Goal: Information Seeking & Learning: Learn about a topic

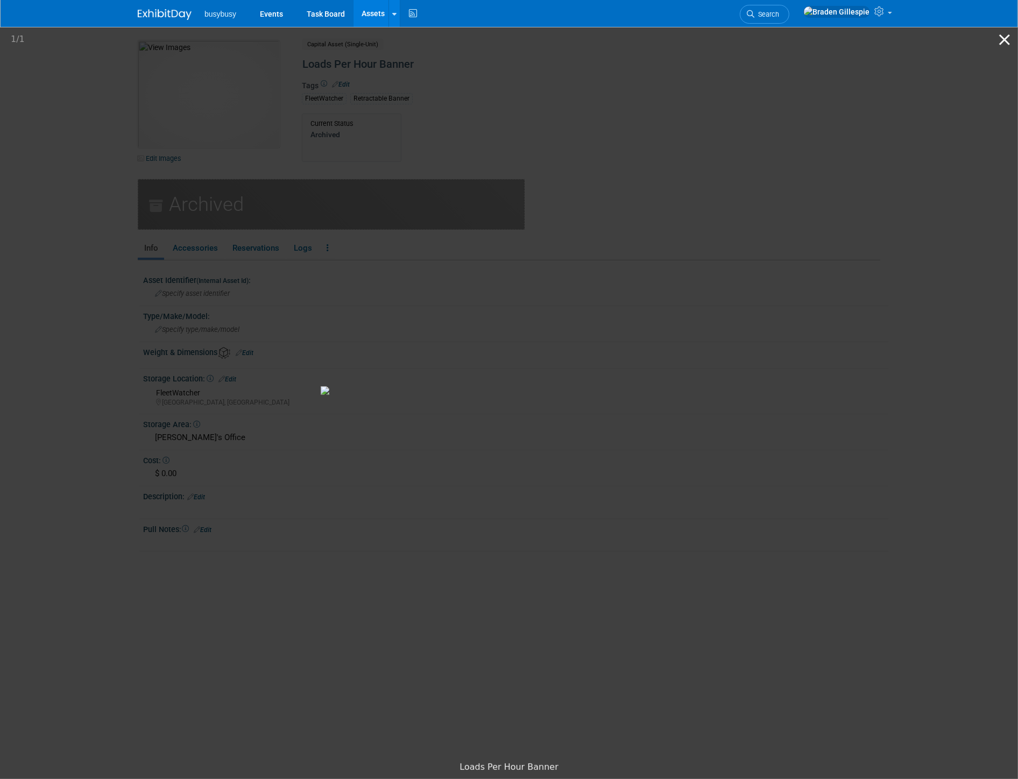
click at [1011, 43] on button "Close gallery" at bounding box center [1005, 39] width 27 height 25
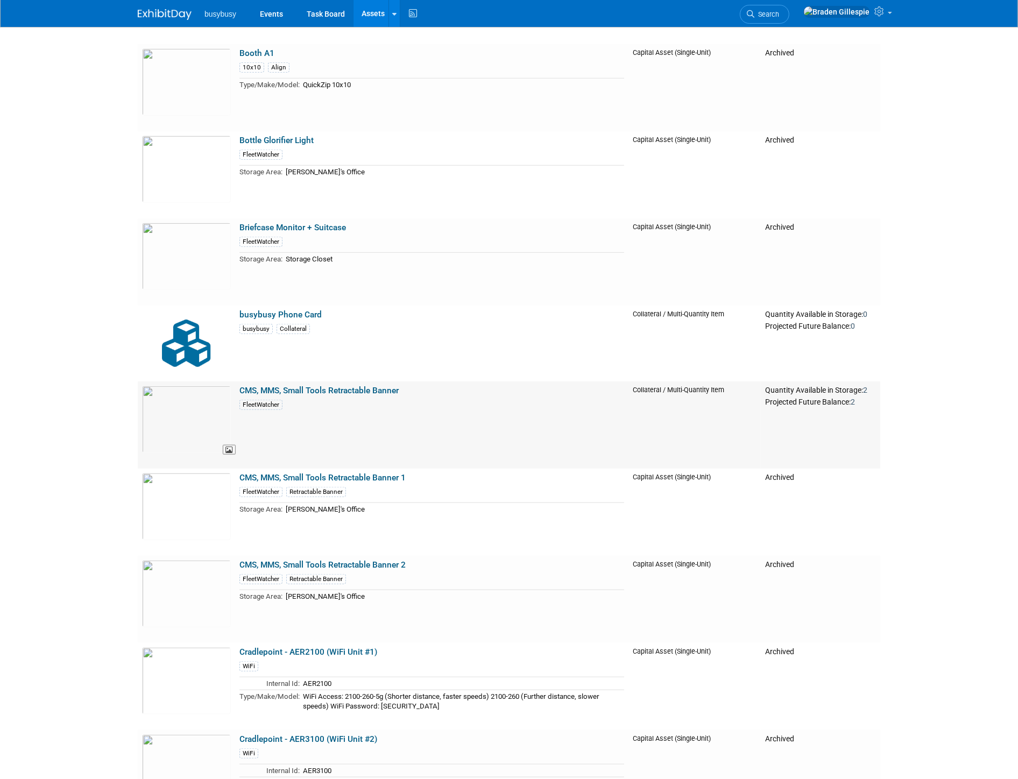
click at [198, 406] on img at bounding box center [186, 419] width 89 height 67
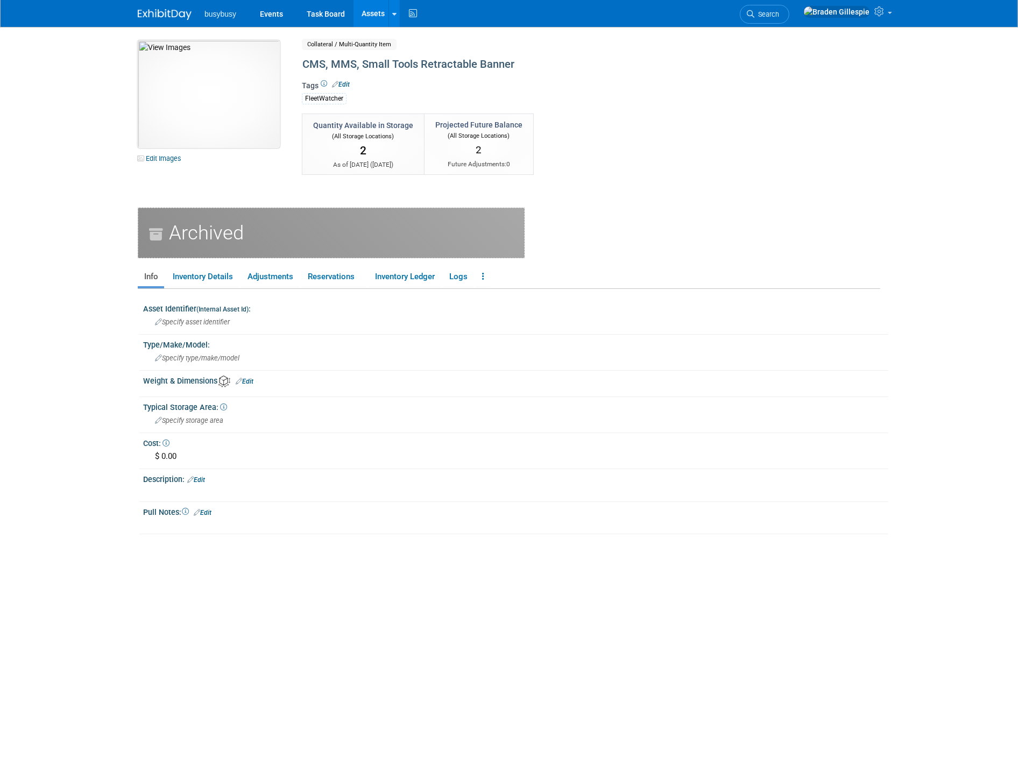
click at [226, 104] on img at bounding box center [209, 94] width 142 height 108
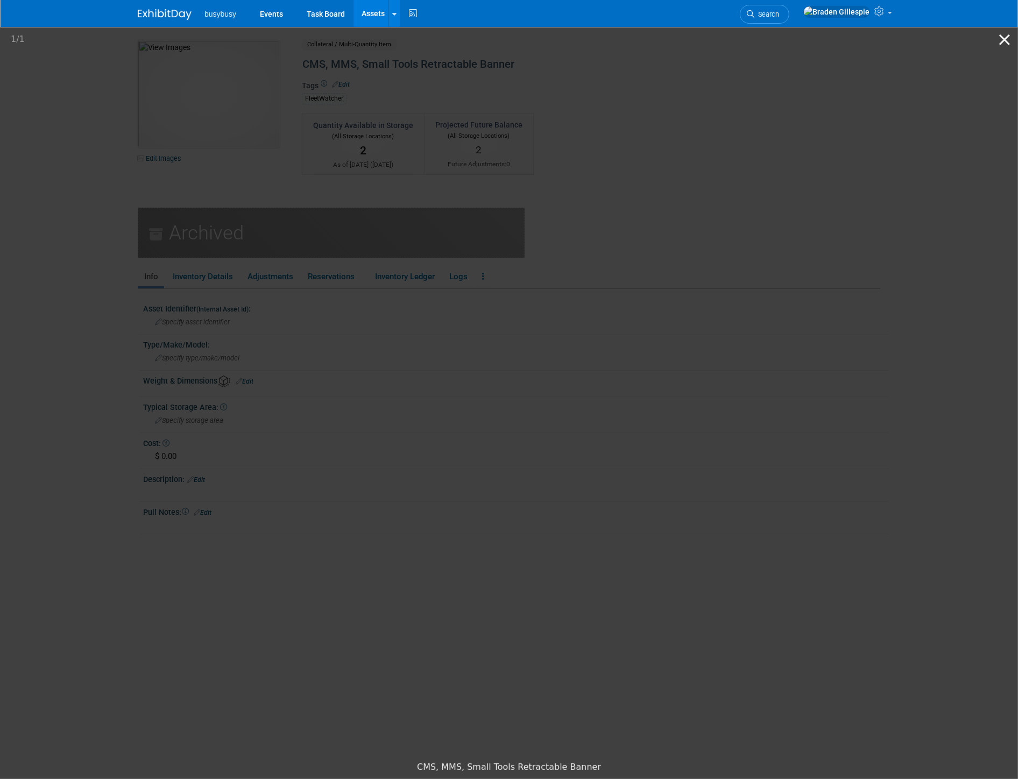
click at [1003, 39] on button "Close gallery" at bounding box center [1005, 39] width 27 height 25
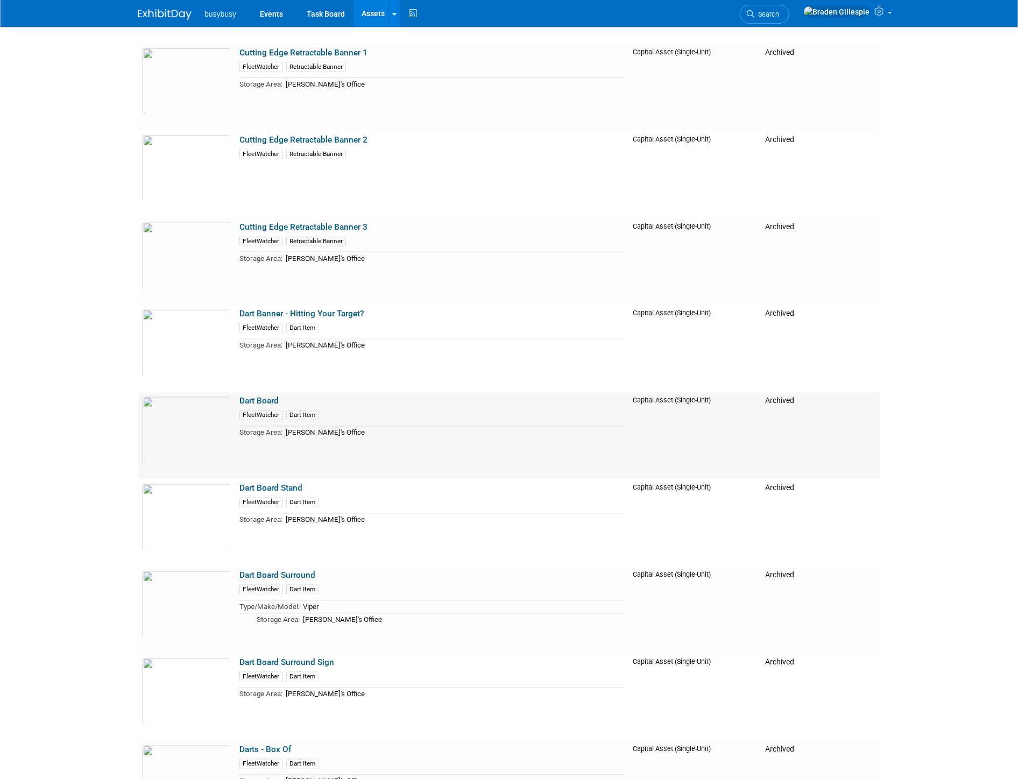
scroll to position [2039, 0]
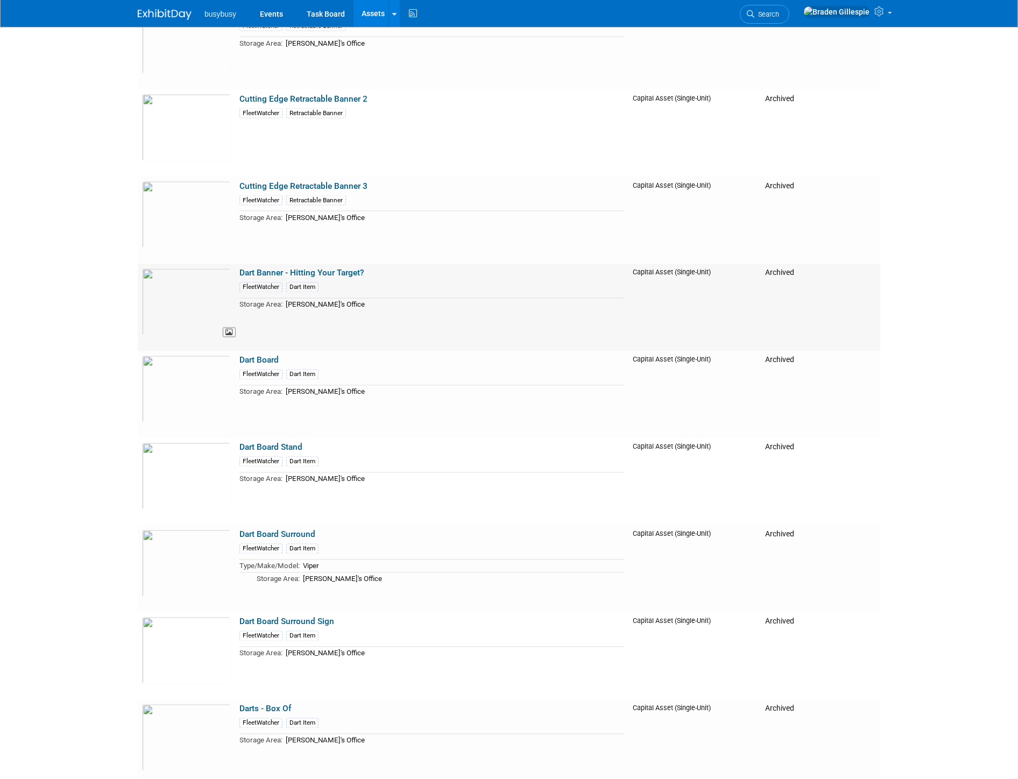
click at [184, 287] on img at bounding box center [186, 302] width 89 height 67
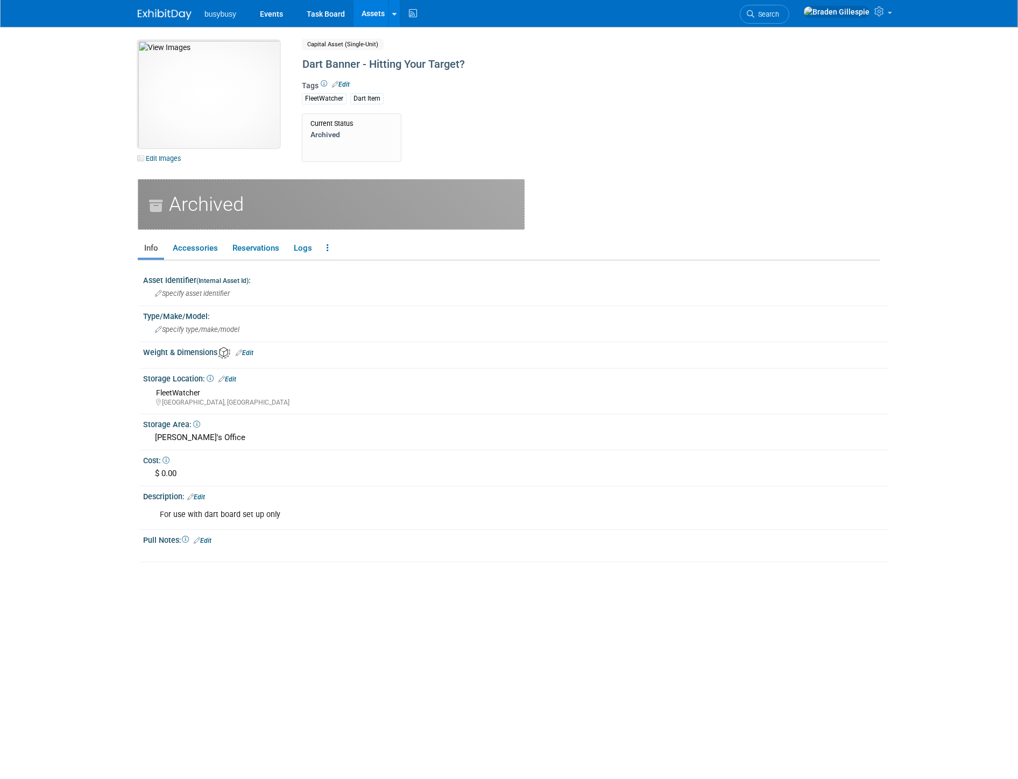
click at [226, 103] on img at bounding box center [209, 94] width 142 height 108
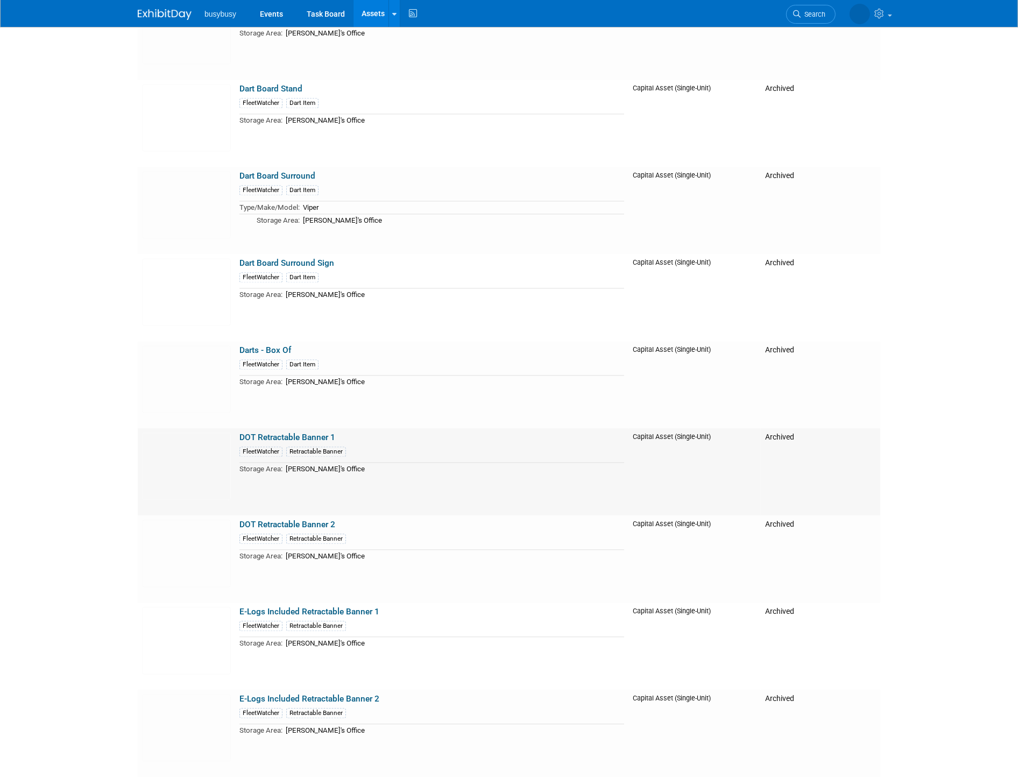
scroll to position [2577, 0]
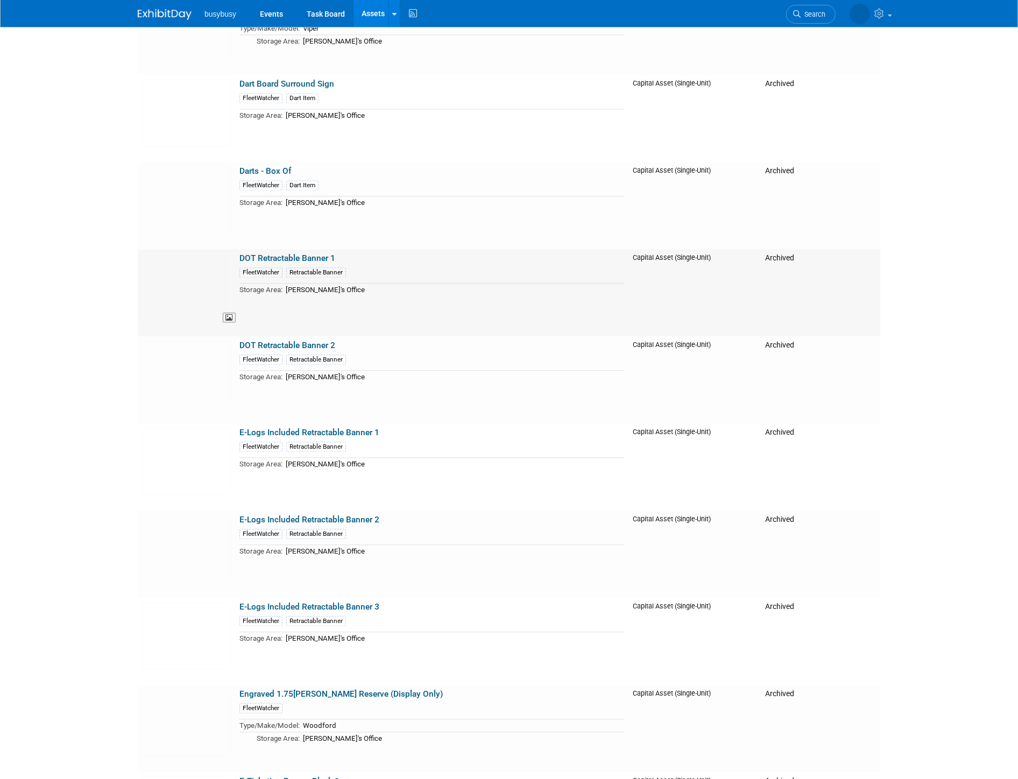
click at [197, 298] on img at bounding box center [186, 287] width 89 height 67
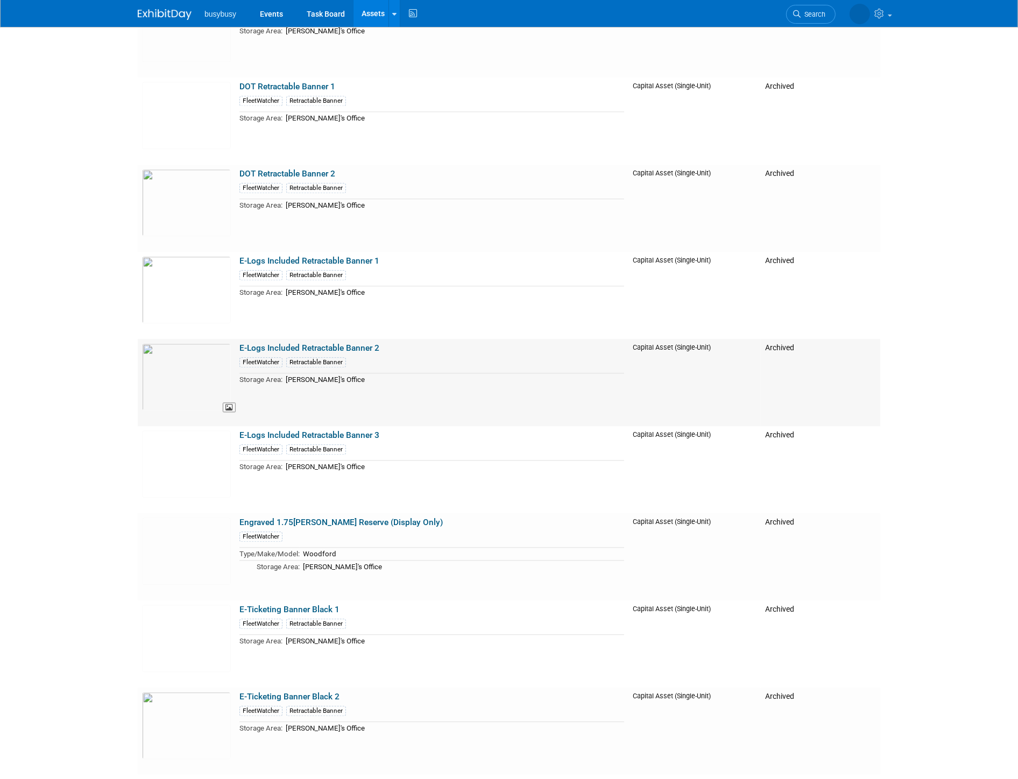
scroll to position [2876, 0]
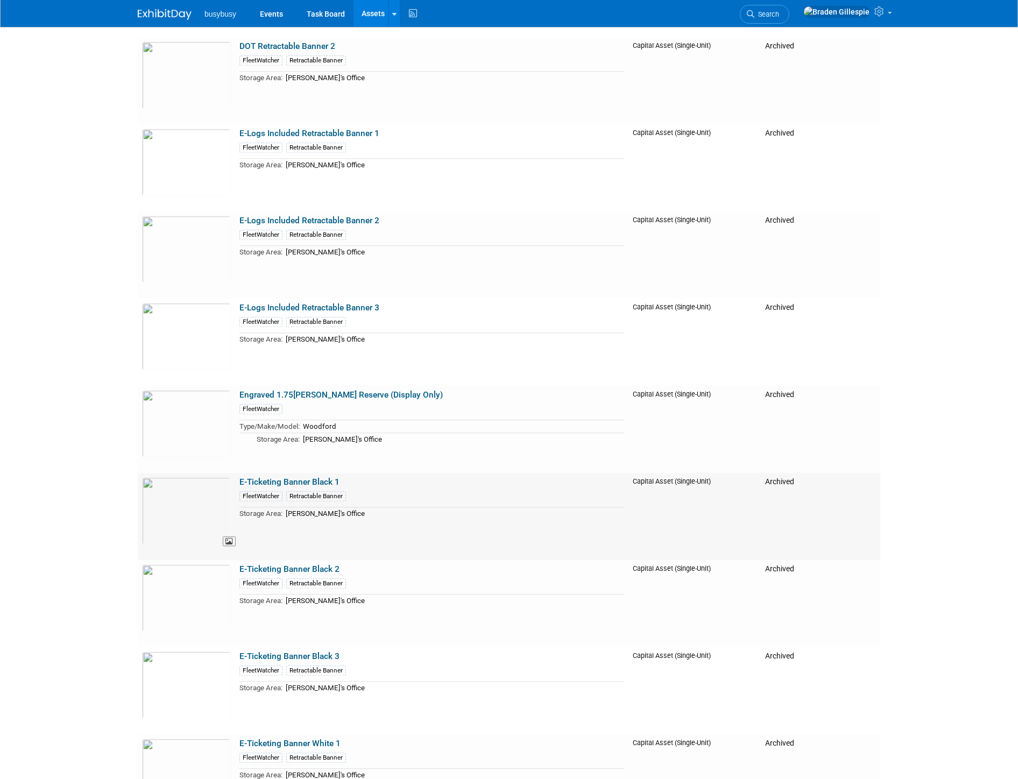
click at [186, 509] on img at bounding box center [186, 510] width 89 height 67
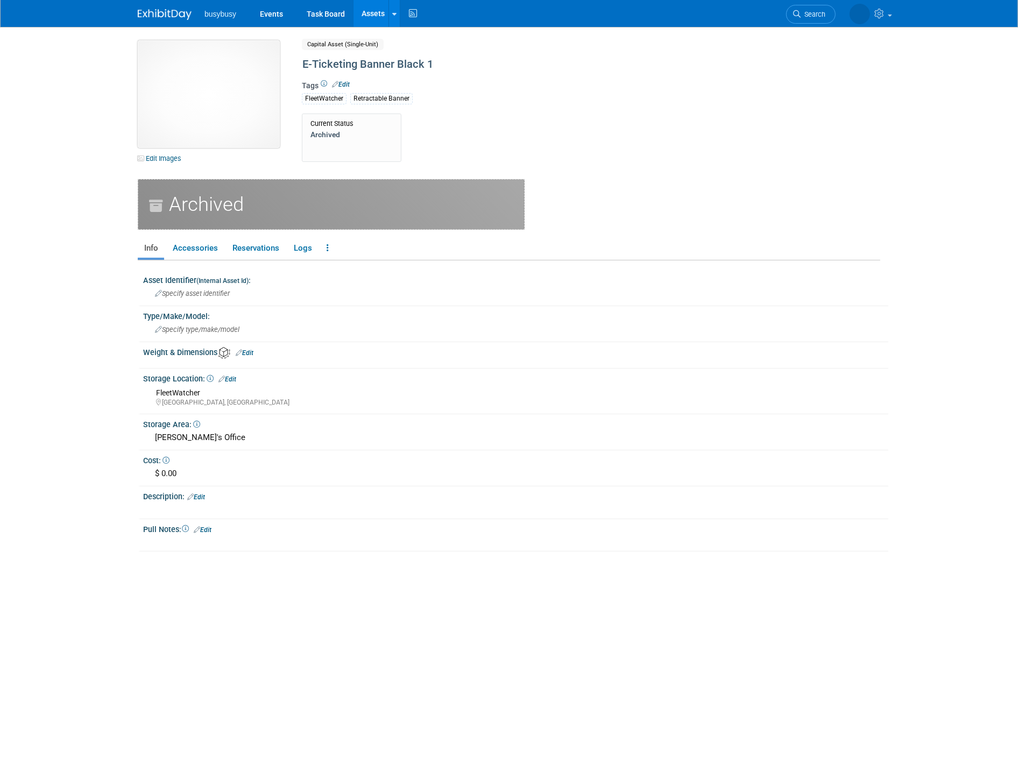
click at [185, 100] on img at bounding box center [209, 94] width 142 height 108
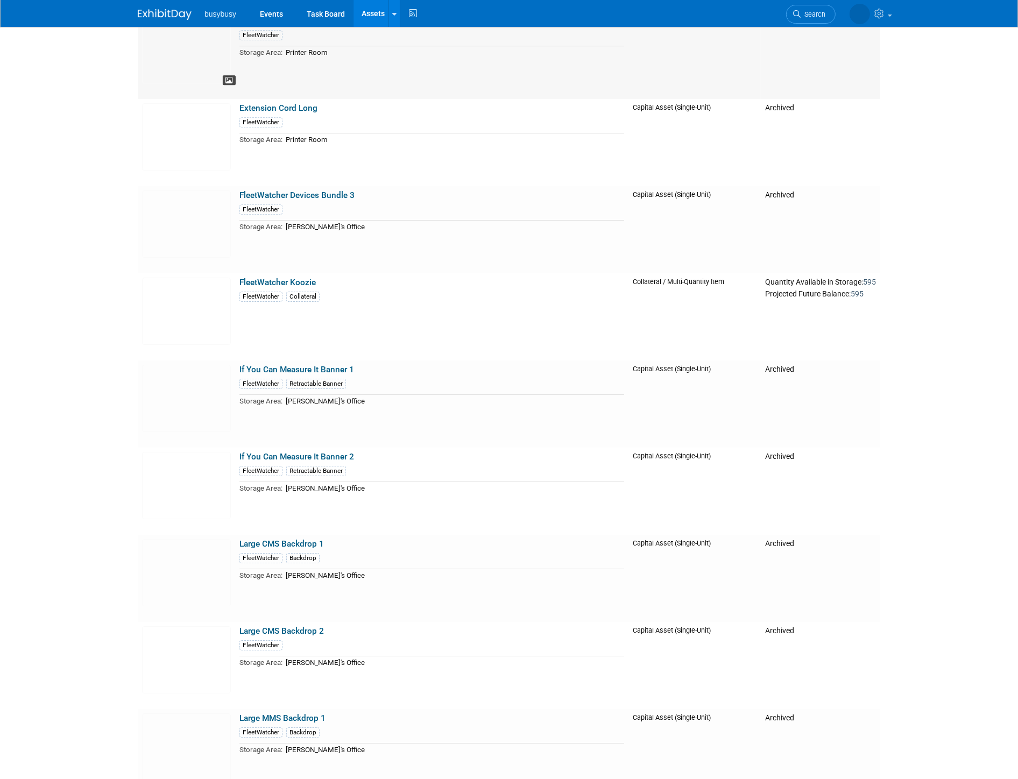
scroll to position [4012, 0]
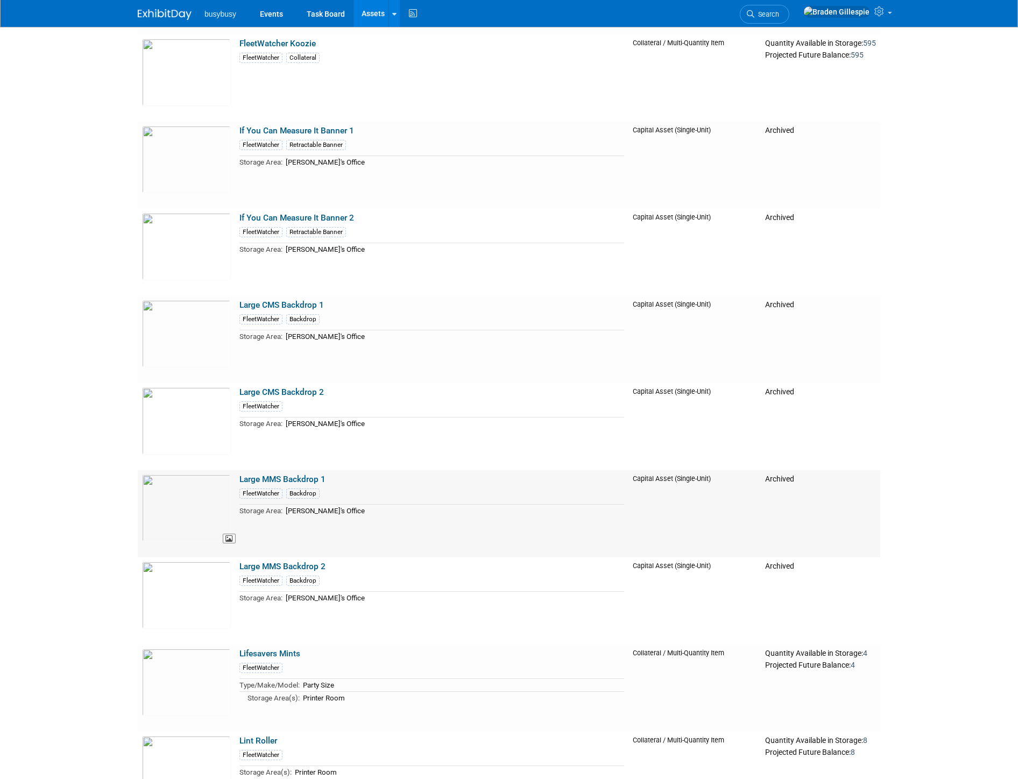
click at [192, 518] on img at bounding box center [186, 508] width 89 height 67
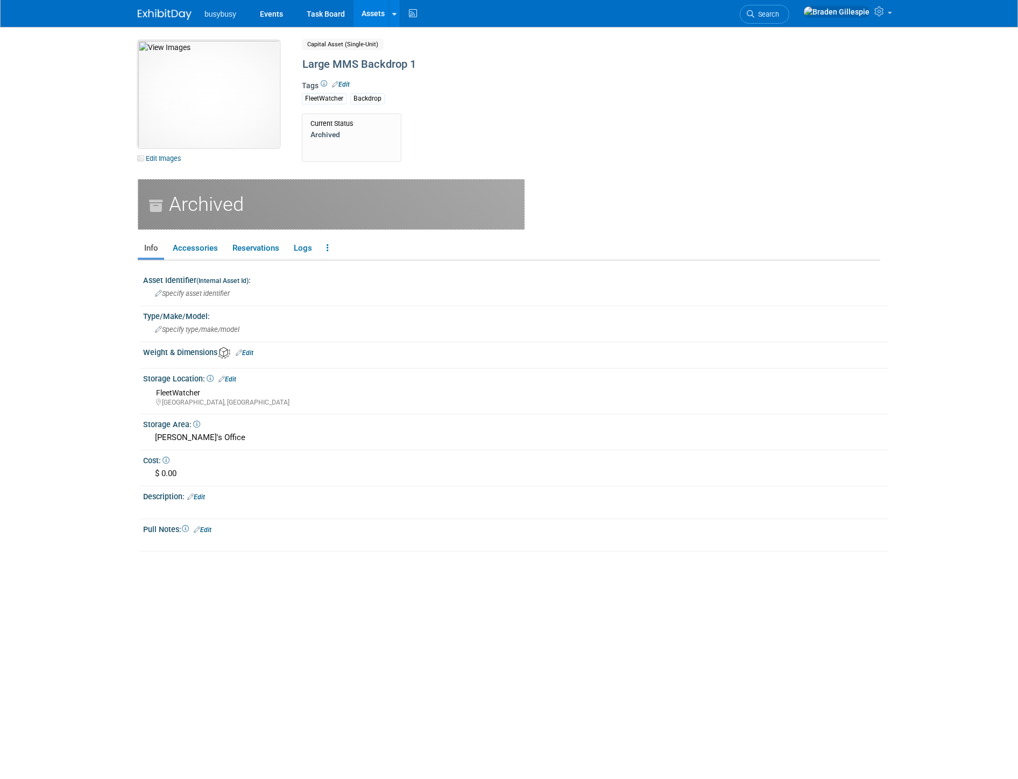
click at [219, 88] on img at bounding box center [209, 94] width 142 height 108
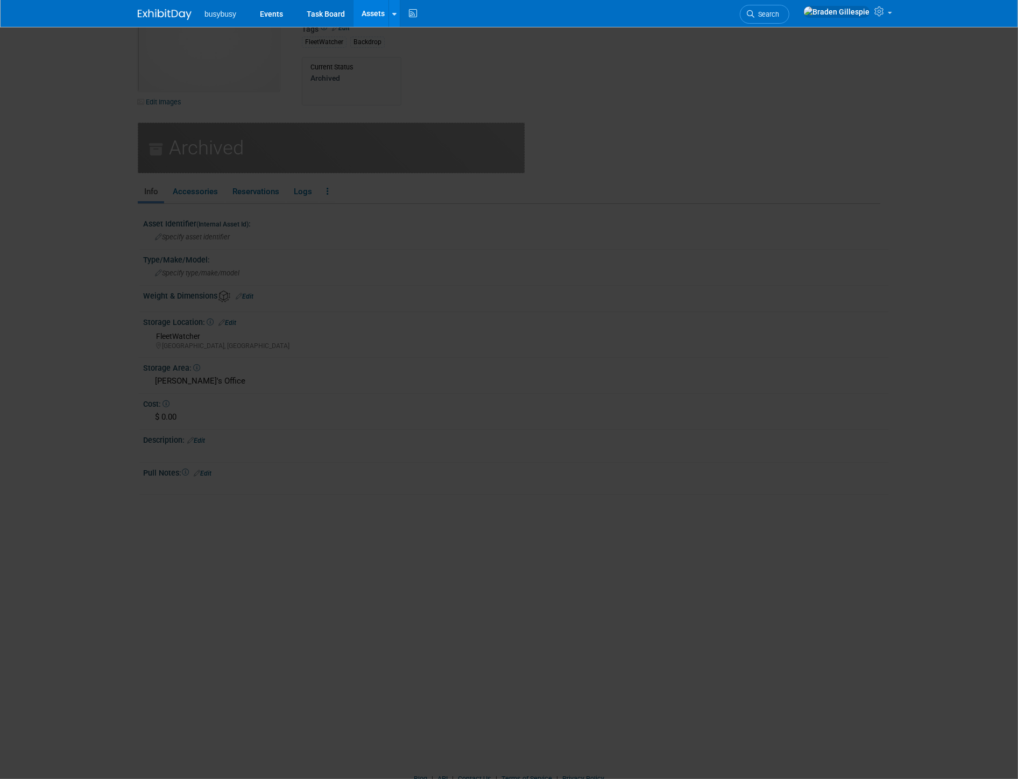
scroll to position [60, 0]
click at [97, 266] on picture at bounding box center [509, 390] width 1018 height 731
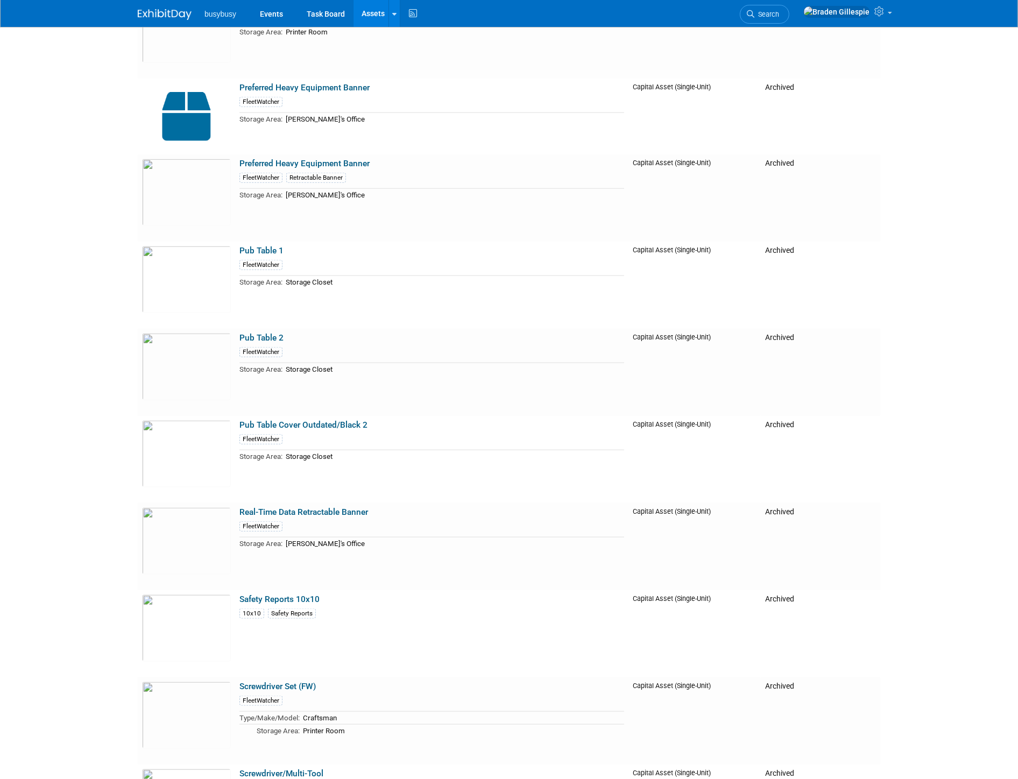
scroll to position [5747, 0]
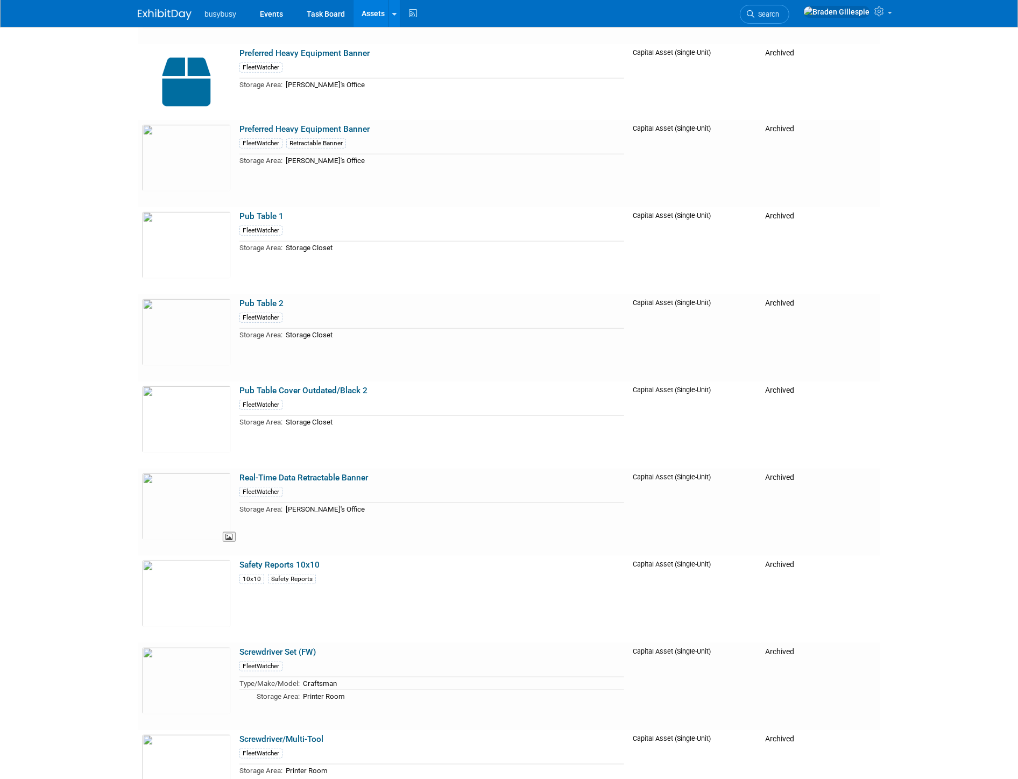
click at [200, 499] on img at bounding box center [186, 506] width 89 height 67
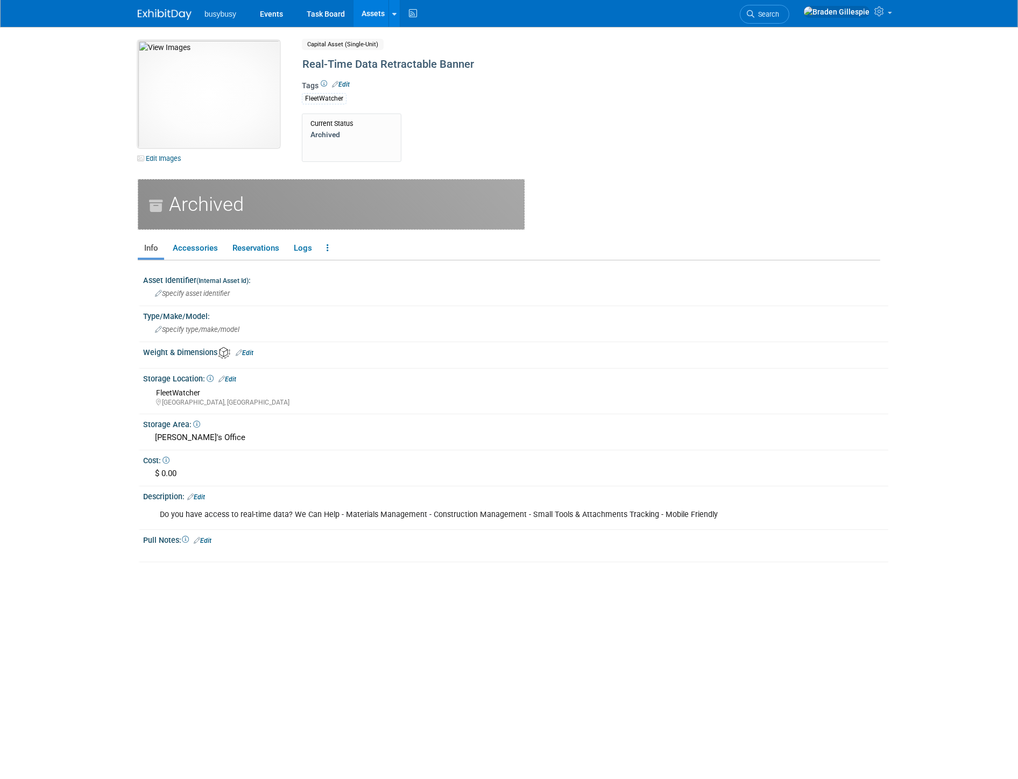
click at [196, 106] on img at bounding box center [209, 94] width 142 height 108
